Goal: Task Accomplishment & Management: Use online tool/utility

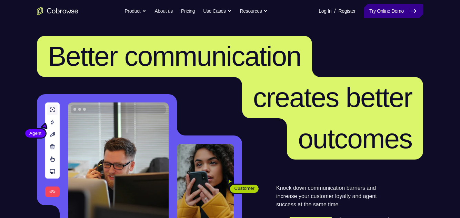
click at [400, 12] on link "Try Online Demo" at bounding box center [392, 11] width 59 height 14
click at [408, 10] on link "Try Online Demo" at bounding box center [392, 11] width 59 height 14
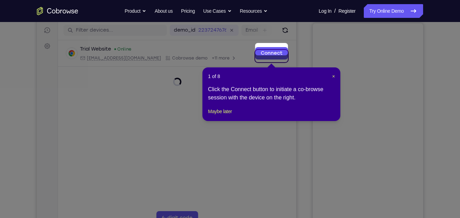
scroll to position [84, 0]
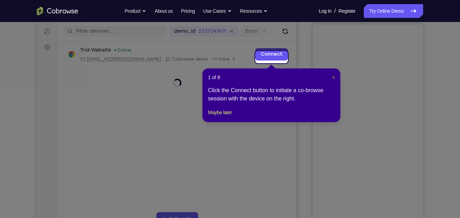
click at [333, 77] on span "×" at bounding box center [333, 78] width 3 height 6
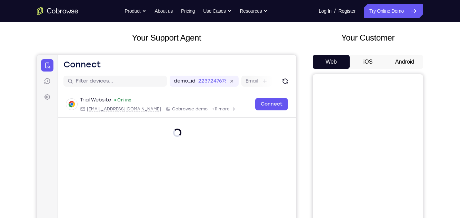
click at [414, 61] on button "Android" at bounding box center [404, 62] width 37 height 14
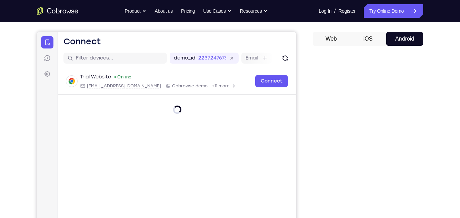
scroll to position [0, 0]
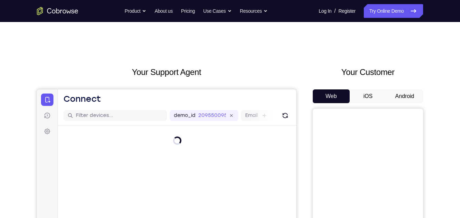
click at [410, 98] on button "Android" at bounding box center [404, 97] width 37 height 14
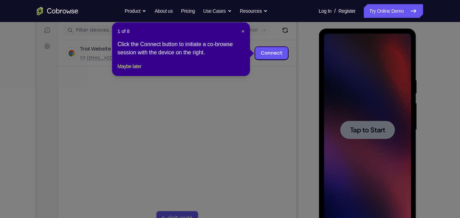
scroll to position [86, 0]
click at [241, 29] on span "×" at bounding box center [242, 31] width 3 height 6
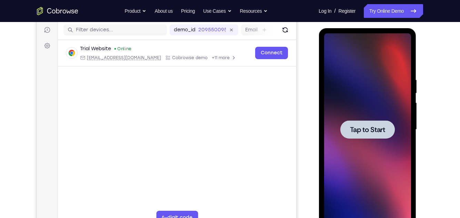
click at [390, 99] on div at bounding box center [366, 129] width 87 height 193
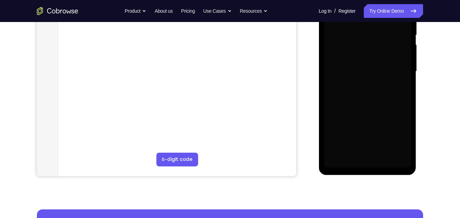
scroll to position [145, 0]
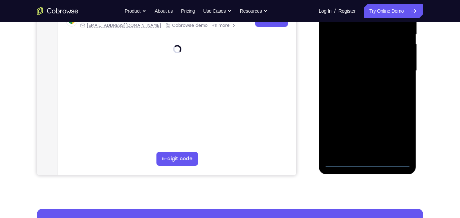
click at [366, 160] on div at bounding box center [366, 71] width 87 height 193
click at [364, 161] on div at bounding box center [366, 71] width 87 height 193
click at [400, 131] on div at bounding box center [366, 71] width 87 height 193
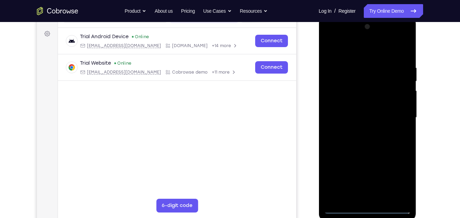
scroll to position [97, 0]
click at [359, 48] on div at bounding box center [366, 118] width 87 height 193
click at [395, 113] on div at bounding box center [366, 118] width 87 height 193
click at [362, 130] on div at bounding box center [366, 118] width 87 height 193
click at [379, 112] on div at bounding box center [366, 118] width 87 height 193
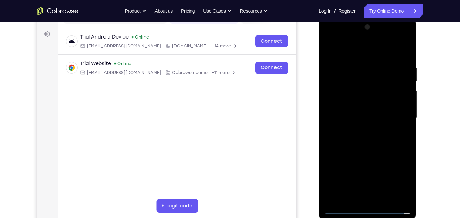
click at [374, 102] on div at bounding box center [366, 118] width 87 height 193
click at [376, 117] on div at bounding box center [366, 118] width 87 height 193
click at [373, 142] on div at bounding box center [366, 118] width 87 height 193
click at [368, 155] on div at bounding box center [366, 118] width 87 height 193
click at [379, 144] on div at bounding box center [366, 118] width 87 height 193
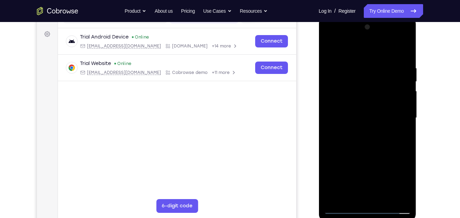
click at [408, 189] on div at bounding box center [366, 118] width 87 height 193
click at [357, 61] on div at bounding box center [366, 118] width 87 height 193
click at [397, 85] on div at bounding box center [366, 118] width 87 height 193
click at [397, 89] on div at bounding box center [366, 118] width 87 height 193
click at [398, 85] on div at bounding box center [366, 118] width 87 height 193
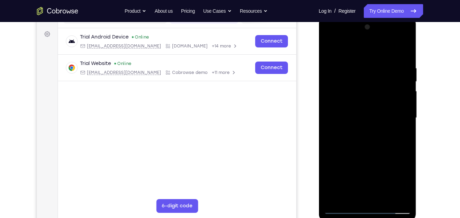
click at [398, 85] on div at bounding box center [366, 118] width 87 height 193
click at [387, 200] on div at bounding box center [366, 118] width 87 height 193
click at [369, 155] on div at bounding box center [366, 118] width 87 height 193
click at [392, 98] on div at bounding box center [366, 118] width 87 height 193
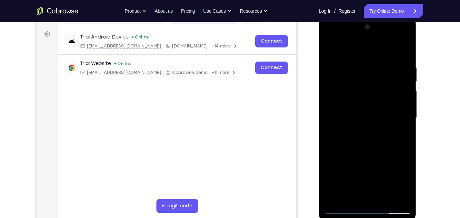
click at [332, 49] on div at bounding box center [366, 118] width 87 height 193
click at [353, 159] on div at bounding box center [366, 118] width 87 height 193
click at [363, 139] on div at bounding box center [366, 118] width 87 height 193
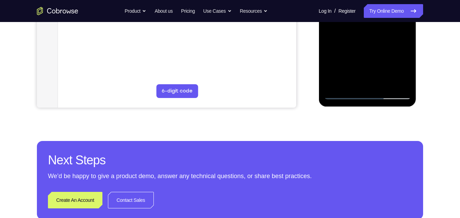
scroll to position [216, 0]
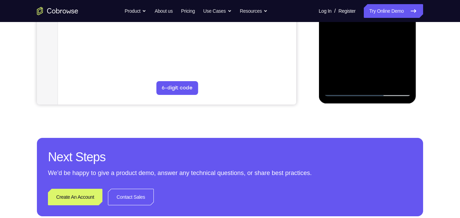
click at [342, 92] on div at bounding box center [366, 0] width 87 height 193
click at [343, 92] on div at bounding box center [366, 0] width 87 height 193
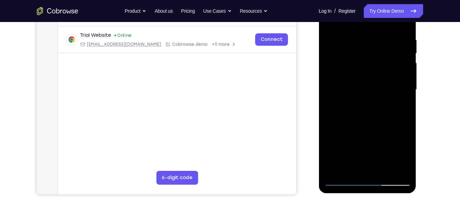
scroll to position [135, 0]
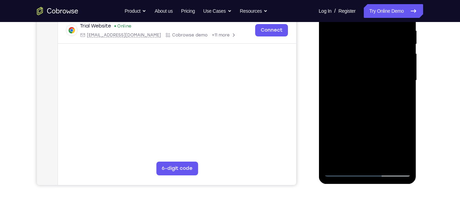
click at [345, 170] on div at bounding box center [366, 80] width 87 height 193
click at [342, 172] on div at bounding box center [366, 80] width 87 height 193
click at [341, 169] on div at bounding box center [366, 80] width 87 height 193
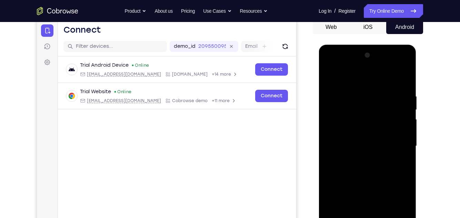
scroll to position [62, 0]
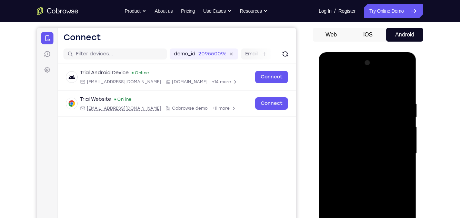
click at [331, 85] on div at bounding box center [366, 154] width 87 height 193
click at [332, 84] on div at bounding box center [366, 154] width 87 height 193
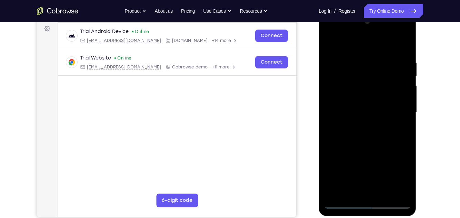
scroll to position [103, 0]
click at [330, 154] on div at bounding box center [366, 112] width 87 height 193
click at [407, 115] on div at bounding box center [366, 112] width 87 height 193
click at [329, 110] on div at bounding box center [366, 112] width 87 height 193
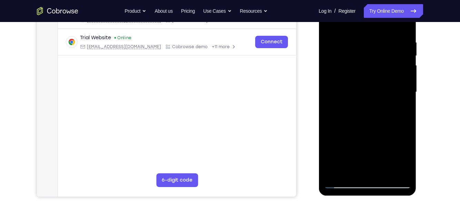
scroll to position [124, 0]
